Goal: Information Seeking & Learning: Learn about a topic

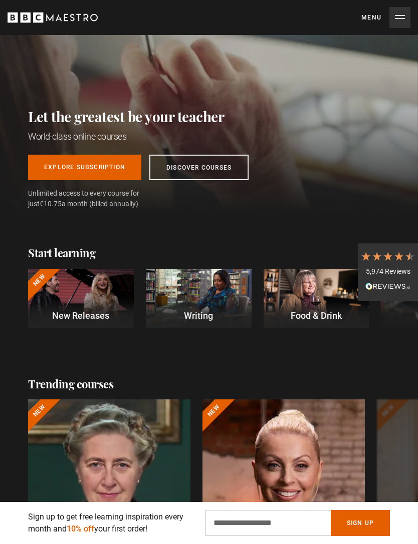
click at [396, 26] on button "Menu Close" at bounding box center [385, 17] width 49 height 21
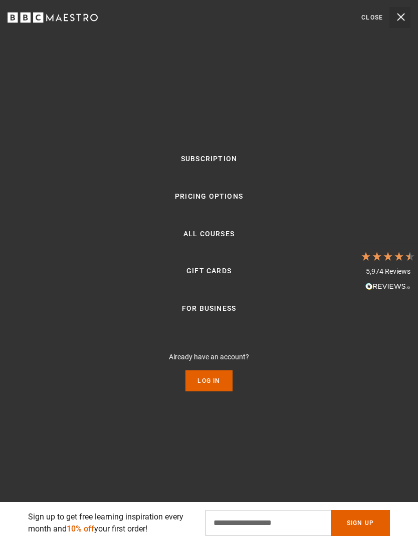
click at [210, 392] on link "Log In" at bounding box center [208, 381] width 47 height 21
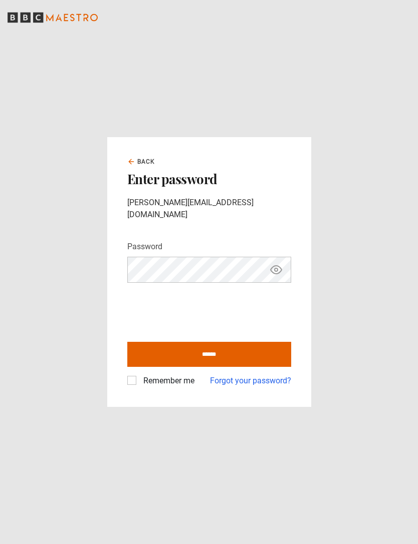
click at [256, 363] on input "******" at bounding box center [209, 354] width 164 height 25
type input "**********"
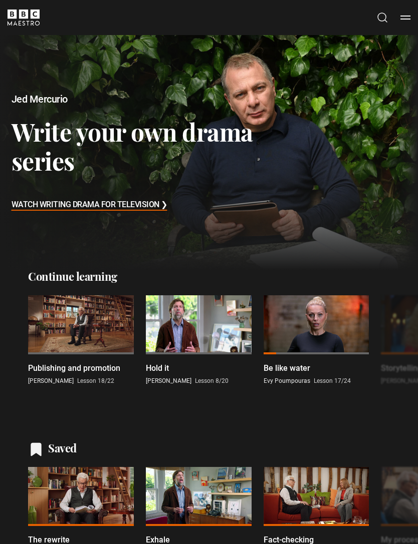
click at [84, 340] on div at bounding box center [81, 326] width 106 height 60
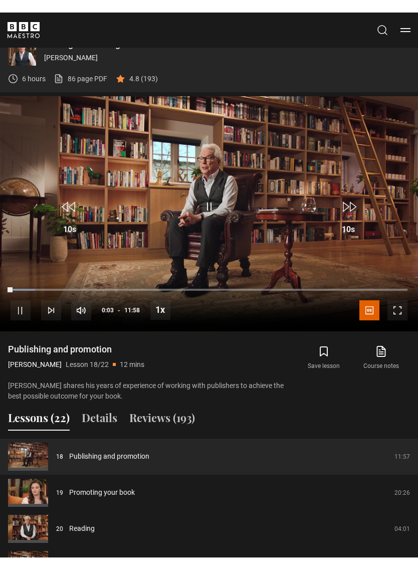
scroll to position [12, 0]
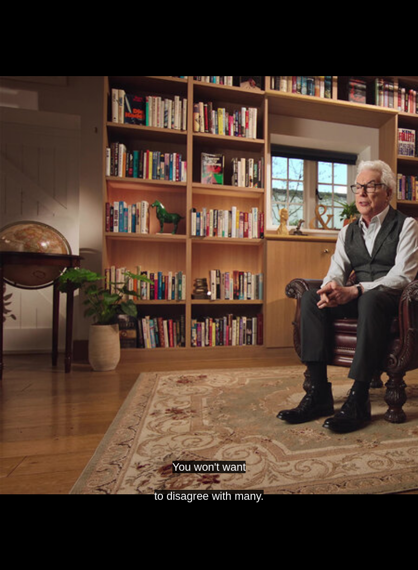
click at [226, 290] on video-js "You won't want to disagree with many. Video Player is loading. Play Lesson Publ…" at bounding box center [209, 285] width 418 height 570
click at [216, 325] on video-js "but you must give me the itinerary." Video Player is loading. Play Lesson Publi…" at bounding box center [209, 285] width 418 height 570
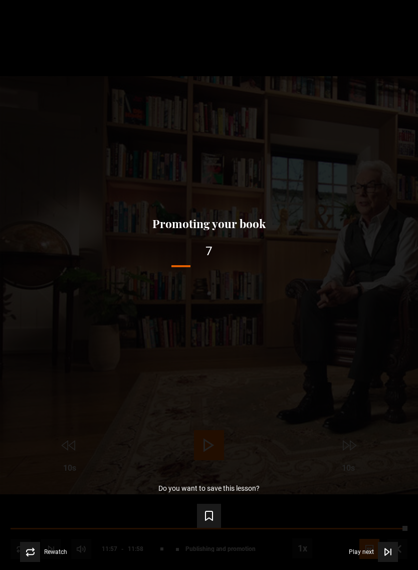
click at [215, 516] on button "Save lesson" at bounding box center [209, 515] width 24 height 24
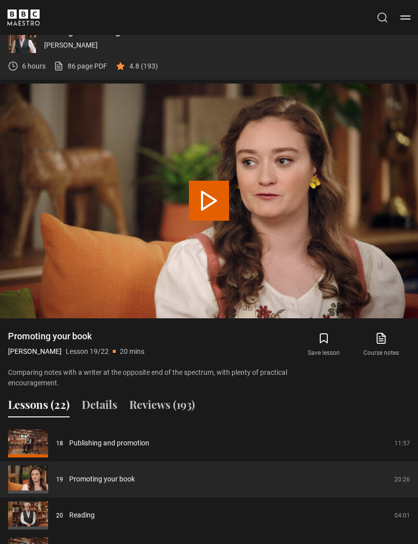
click at [94, 513] on link "Reading" at bounding box center [82, 515] width 26 height 11
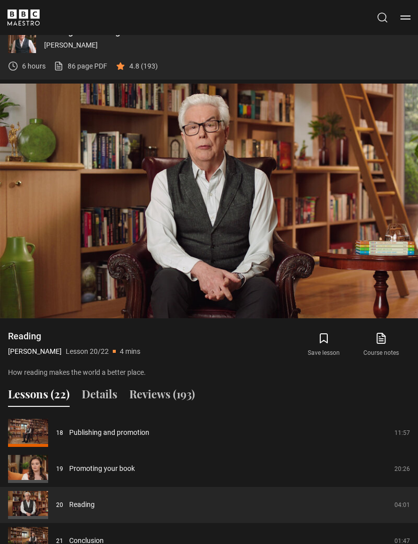
click at [327, 337] on icon "submit" at bounding box center [323, 338] width 7 height 9
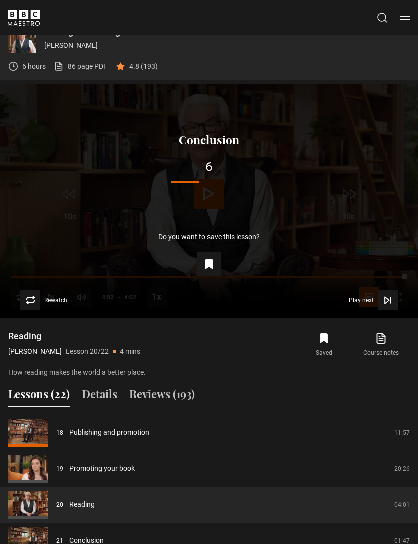
click at [387, 303] on icon "Video Player" at bounding box center [388, 301] width 10 height 10
click at [387, 302] on icon "Video Player" at bounding box center [388, 301] width 10 height 10
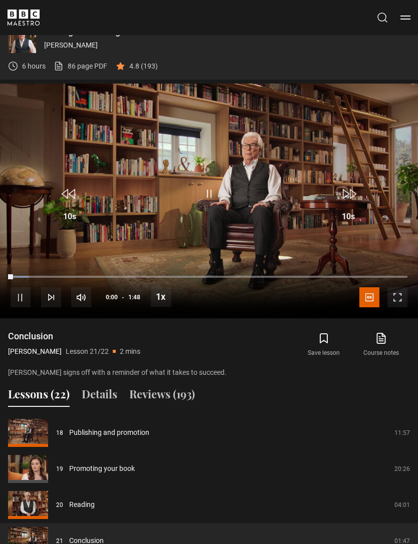
click at [325, 344] on icon "submit" at bounding box center [324, 339] width 12 height 12
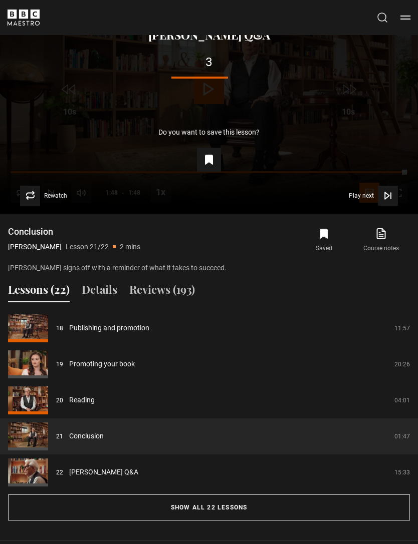
scroll to position [712, 0]
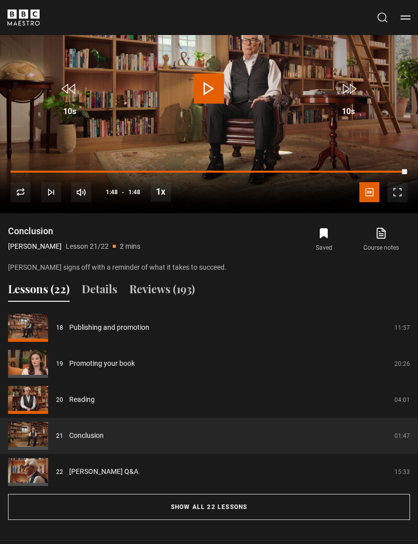
click at [96, 470] on link "[PERSON_NAME] Q&A" at bounding box center [103, 472] width 69 height 11
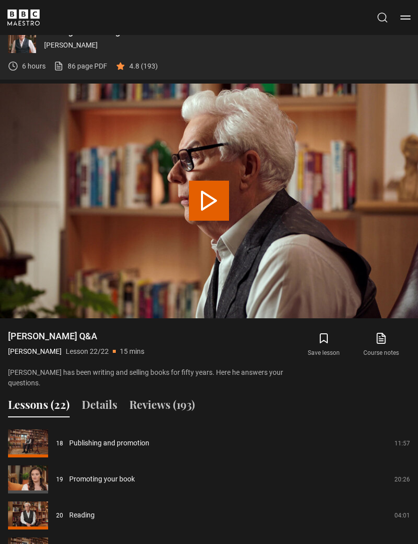
scroll to position [607, 0]
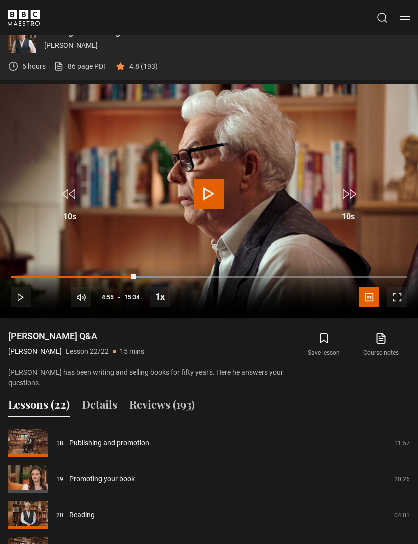
click at [207, 186] on span "Video Player" at bounding box center [209, 194] width 30 height 30
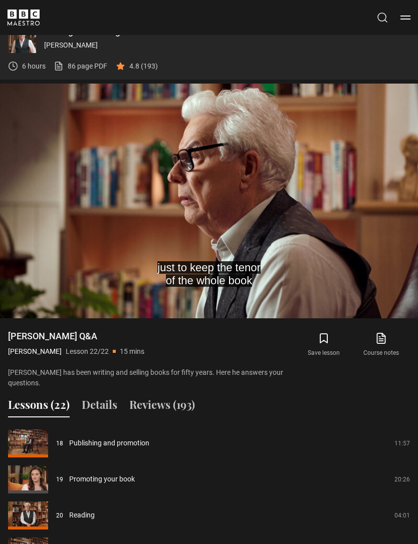
click at [187, 208] on video-js "just to keep the tenor of the whole book Video Player is loading. Play Lesson K…" at bounding box center [209, 201] width 418 height 235
click at [215, 211] on button "Pause" at bounding box center [208, 196] width 35 height 34
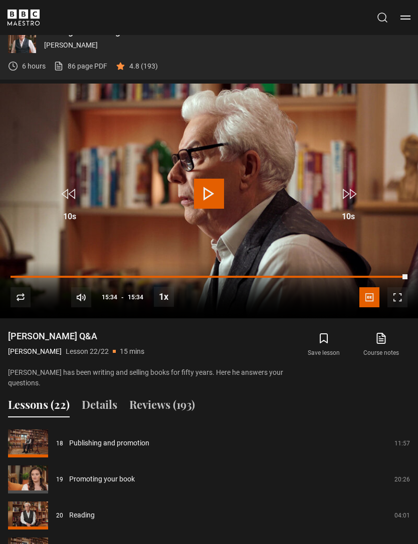
click at [327, 339] on icon "submit" at bounding box center [324, 339] width 12 height 12
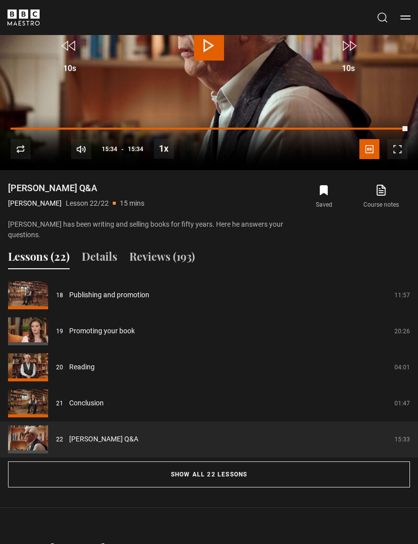
scroll to position [782, 0]
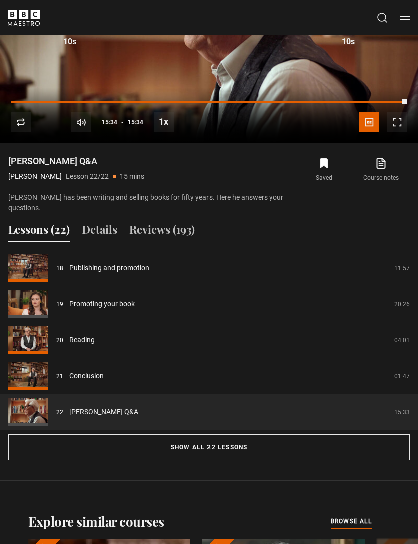
click at [217, 437] on button "Show all 22 lessons" at bounding box center [209, 448] width 402 height 26
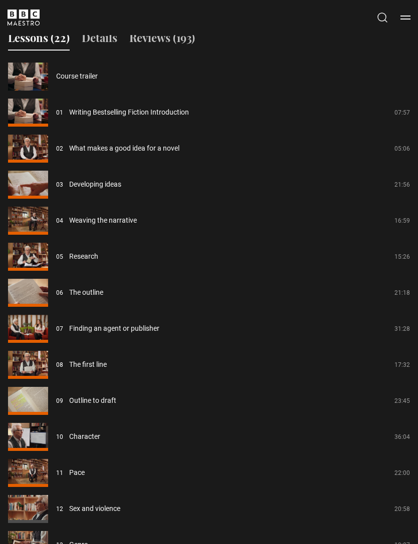
scroll to position [978, 0]
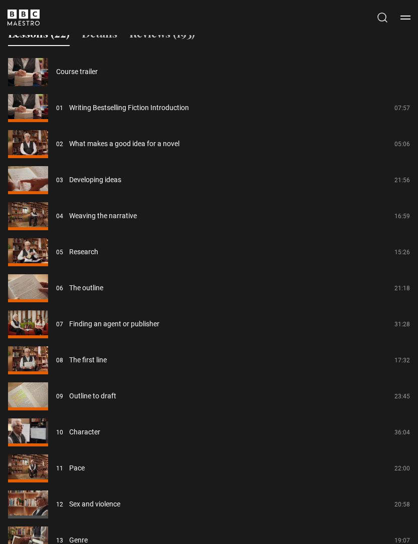
click at [78, 247] on link "Research" at bounding box center [83, 252] width 29 height 11
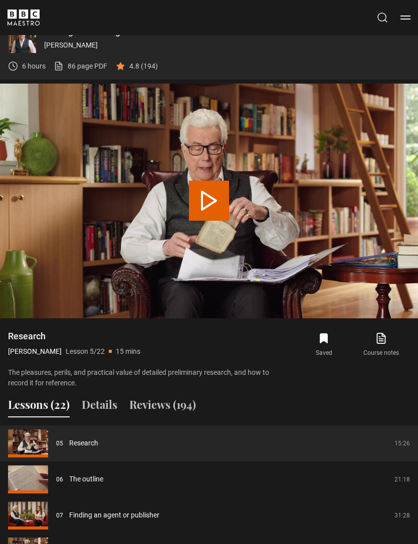
click at [97, 402] on button "Details" at bounding box center [100, 407] width 36 height 21
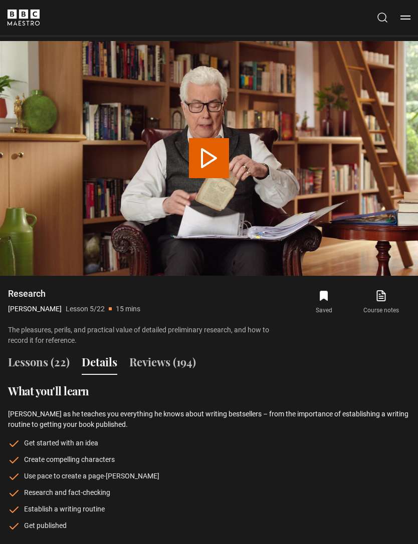
scroll to position [693, 0]
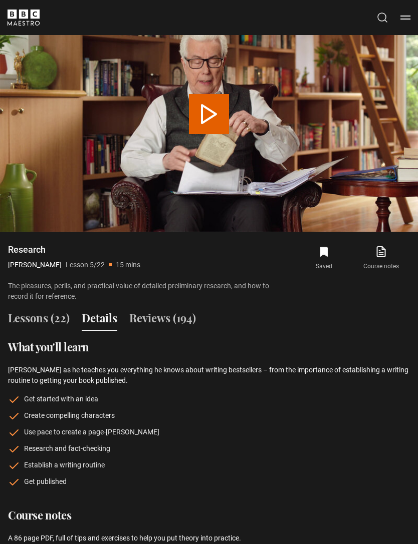
click at [34, 315] on button "Lessons (22)" at bounding box center [39, 321] width 62 height 21
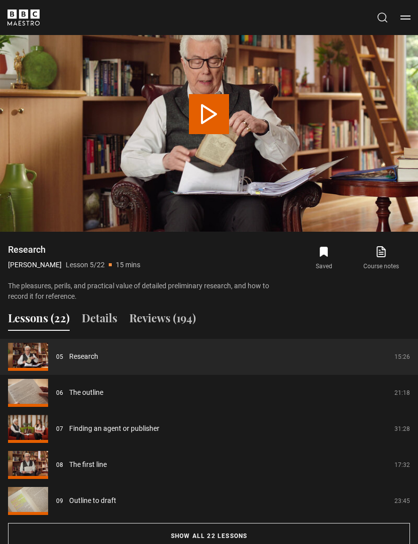
click at [169, 321] on button "Reviews (194)" at bounding box center [162, 320] width 67 height 21
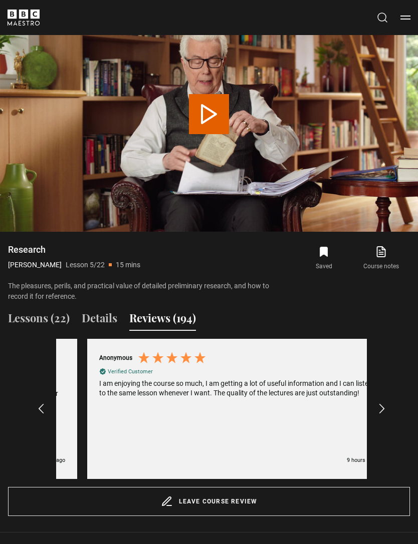
scroll to position [0, 311]
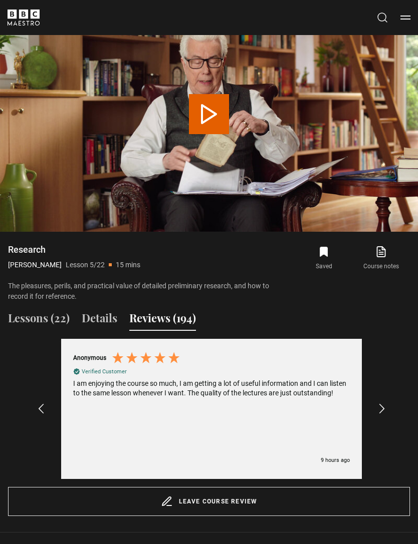
click at [39, 403] on icon "REVIEWS.io Carousel Scroll Left" at bounding box center [41, 409] width 12 height 12
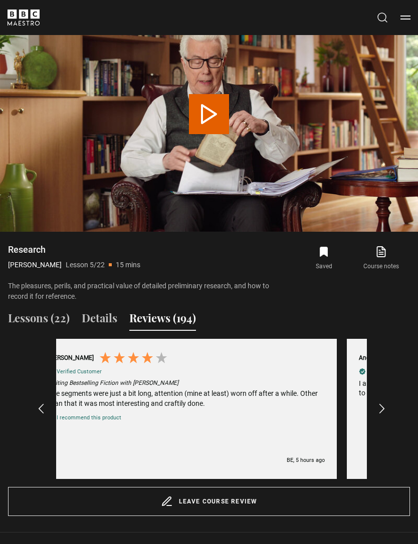
scroll to position [0, 0]
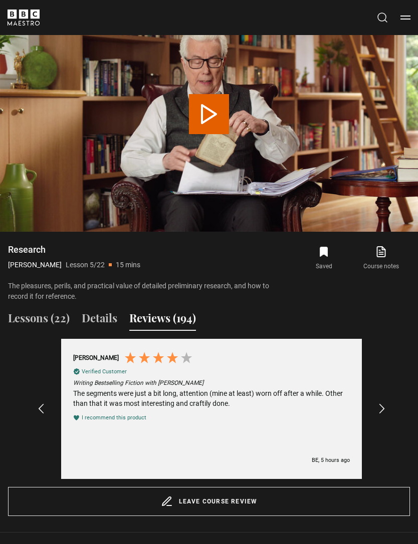
click at [383, 403] on icon "REVIEWS.io Carousel Scroll Right" at bounding box center [382, 409] width 12 height 12
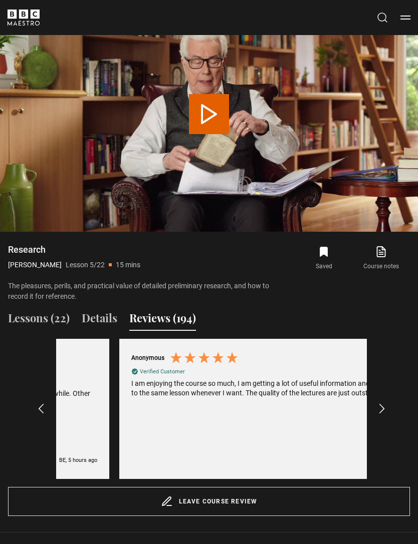
scroll to position [0, 311]
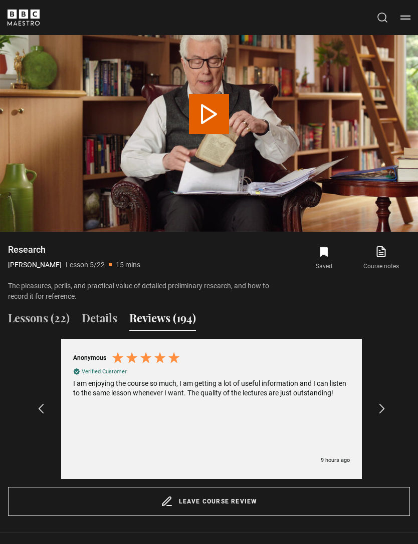
click at [379, 405] on icon "REVIEWS.io Carousel Scroll Right" at bounding box center [382, 409] width 12 height 12
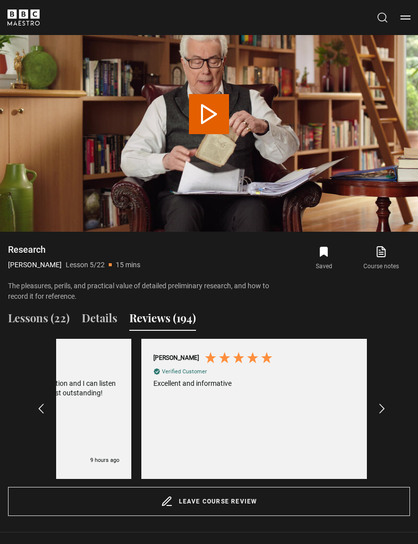
scroll to position [0, 621]
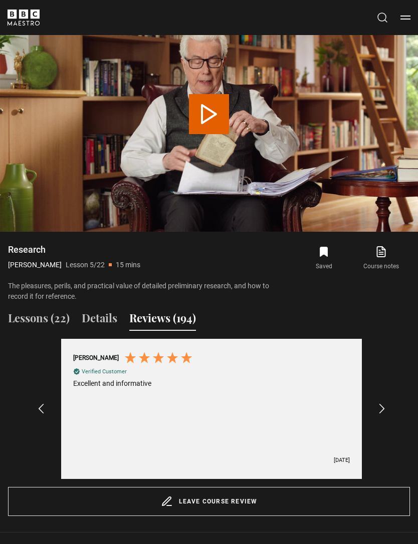
click at [377, 411] on icon "REVIEWS.io Carousel Scroll Right" at bounding box center [382, 409] width 12 height 12
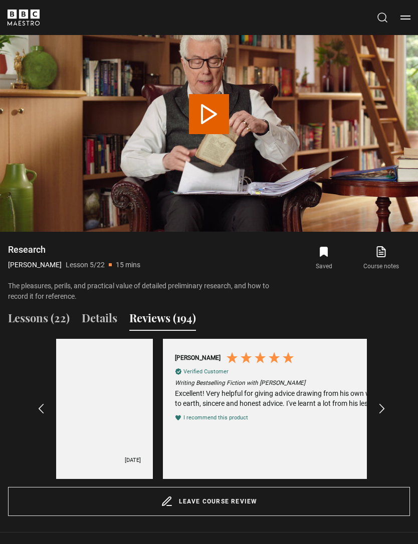
scroll to position [0, 932]
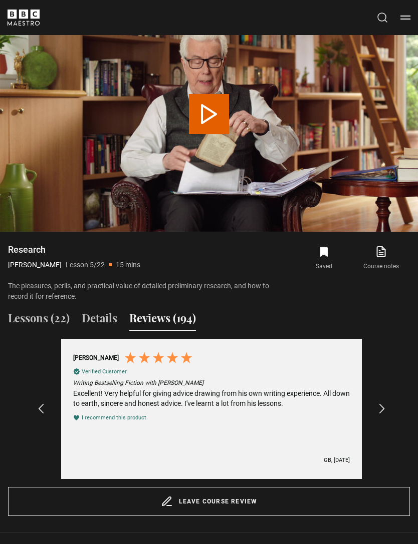
click at [383, 406] on icon "REVIEWS.io Carousel Scroll Right" at bounding box center [382, 409] width 12 height 12
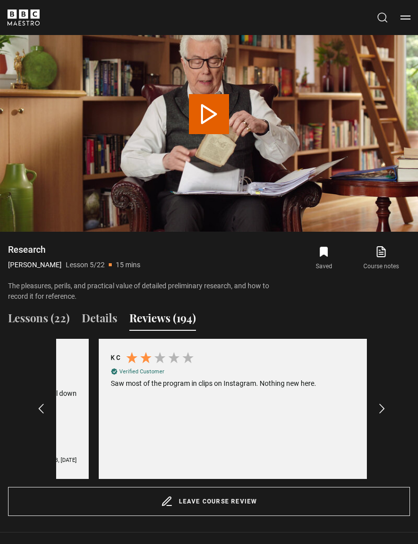
scroll to position [0, 1242]
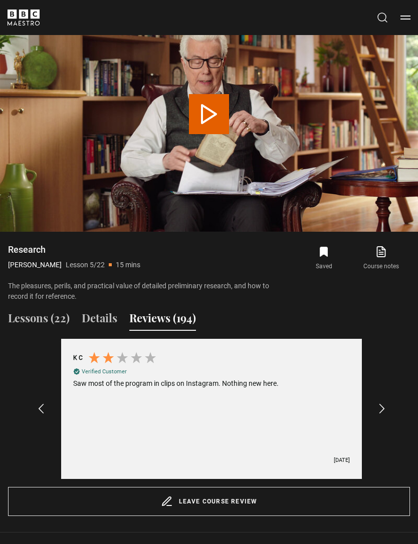
click at [382, 407] on icon "REVIEWS.io Carousel Scroll Right" at bounding box center [382, 409] width 12 height 12
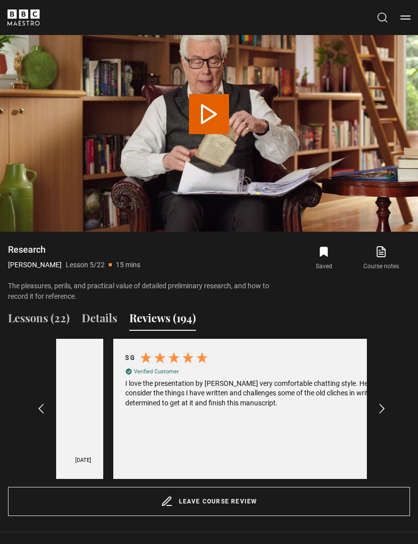
scroll to position [0, 1553]
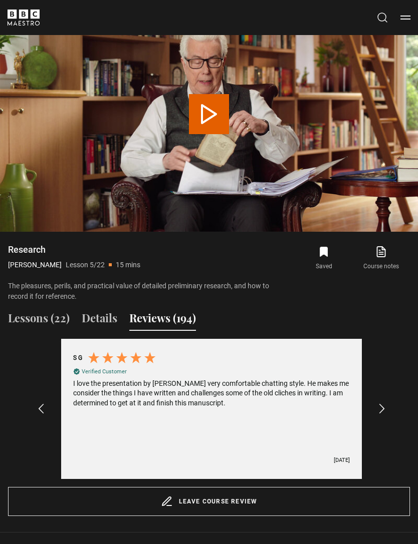
click at [99, 314] on button "Details" at bounding box center [100, 320] width 36 height 21
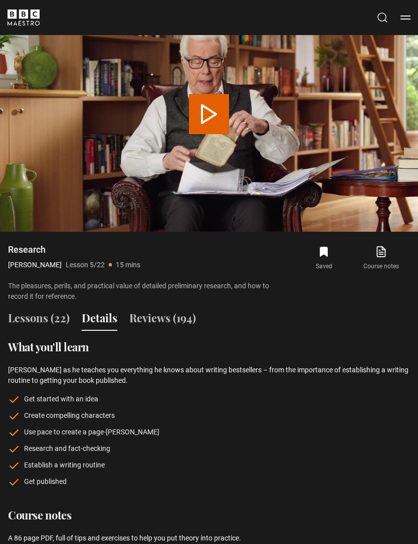
click at [29, 315] on button "Lessons (22)" at bounding box center [39, 320] width 62 height 21
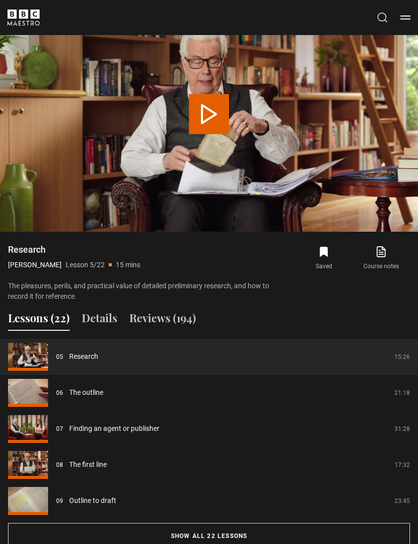
click at [401, 17] on button "Menu" at bounding box center [405, 18] width 10 height 10
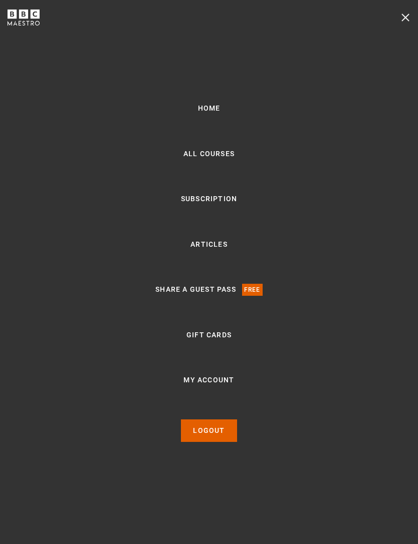
click at [217, 442] on link "Logout" at bounding box center [209, 431] width 56 height 23
